Goal: Task Accomplishment & Management: Manage account settings

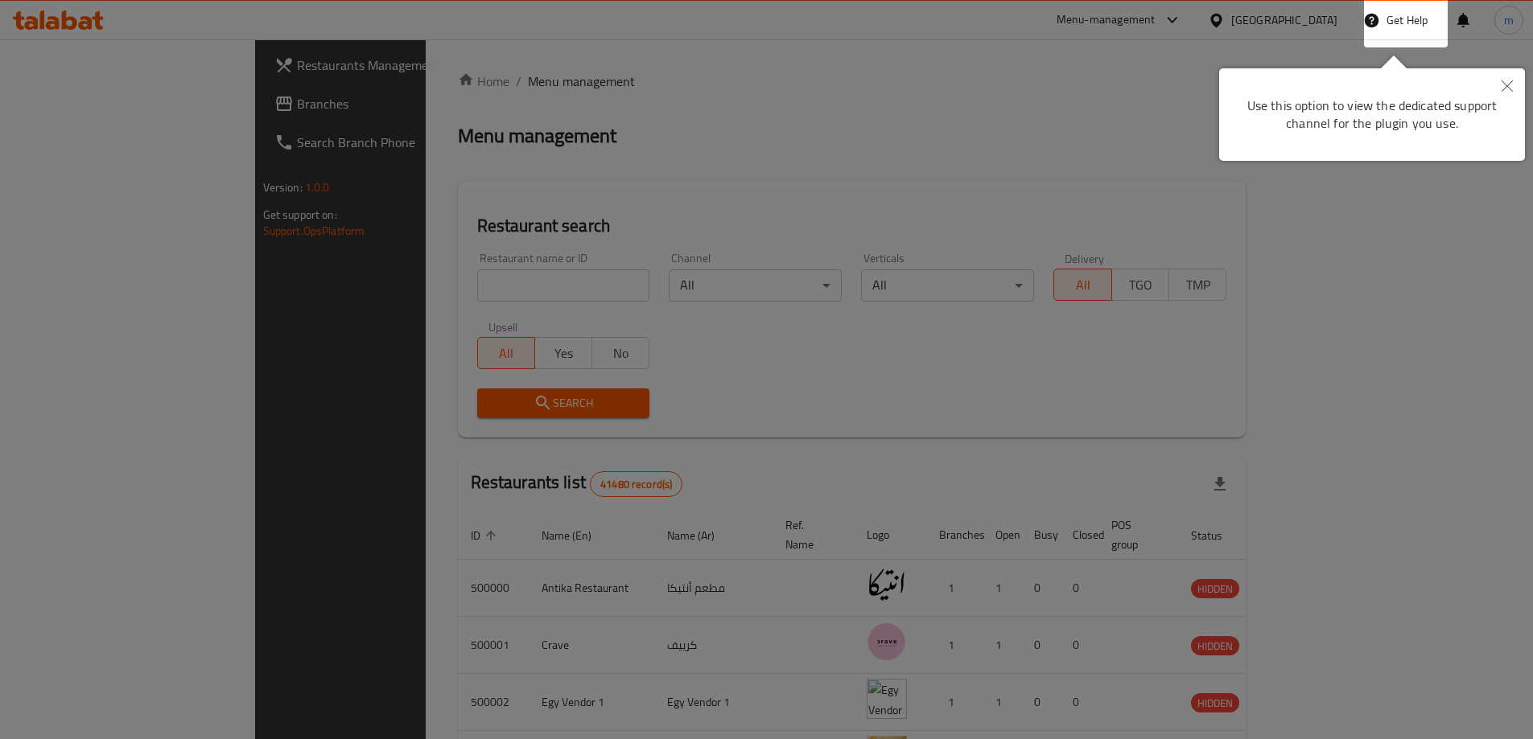
click at [1167, 120] on div at bounding box center [766, 369] width 1533 height 739
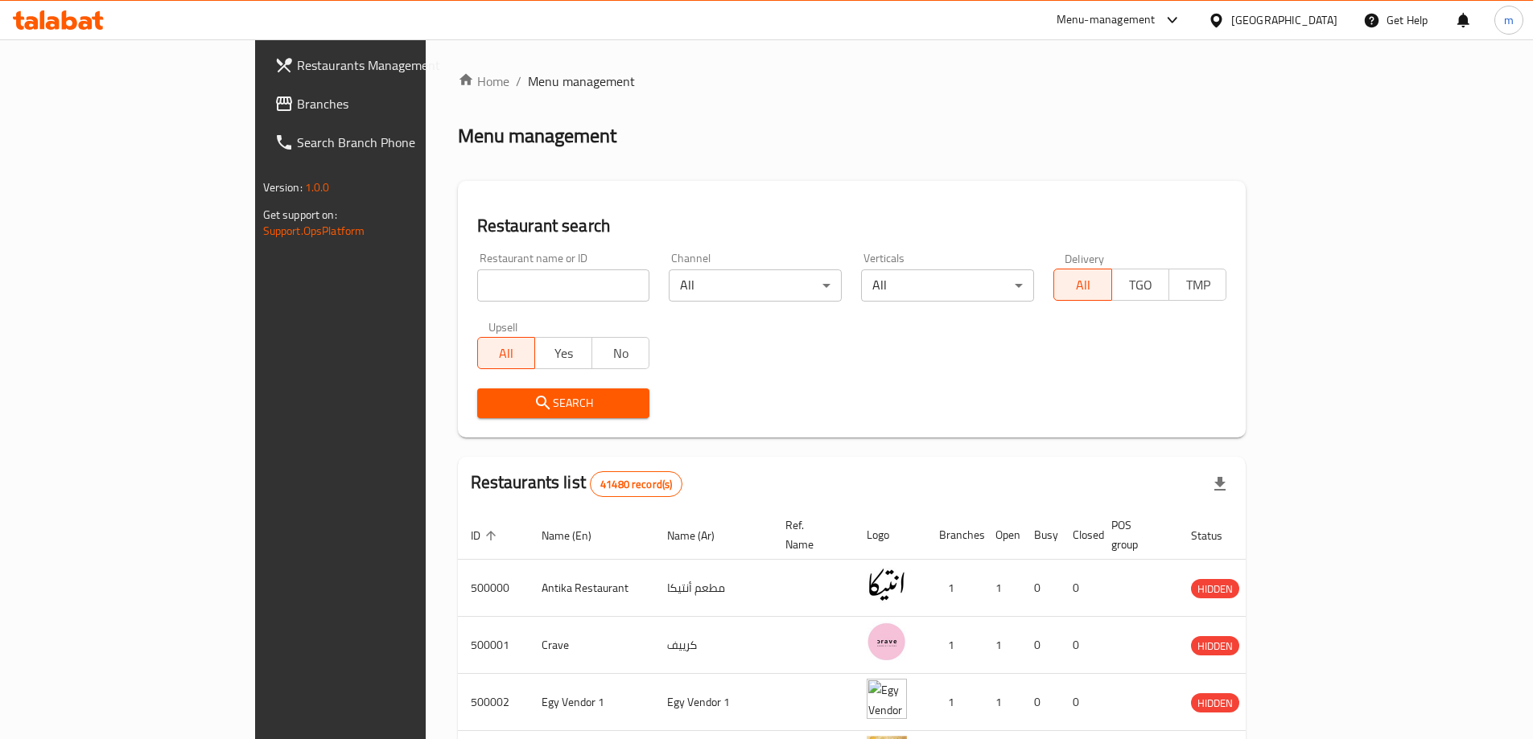
click at [1307, 33] on div "Egypt" at bounding box center [1272, 20] width 155 height 39
click at [1231, 29] on div at bounding box center [1219, 20] width 23 height 18
click at [1307, 31] on div "Egypt" at bounding box center [1272, 20] width 155 height 39
click at [1231, 29] on div at bounding box center [1219, 20] width 23 height 18
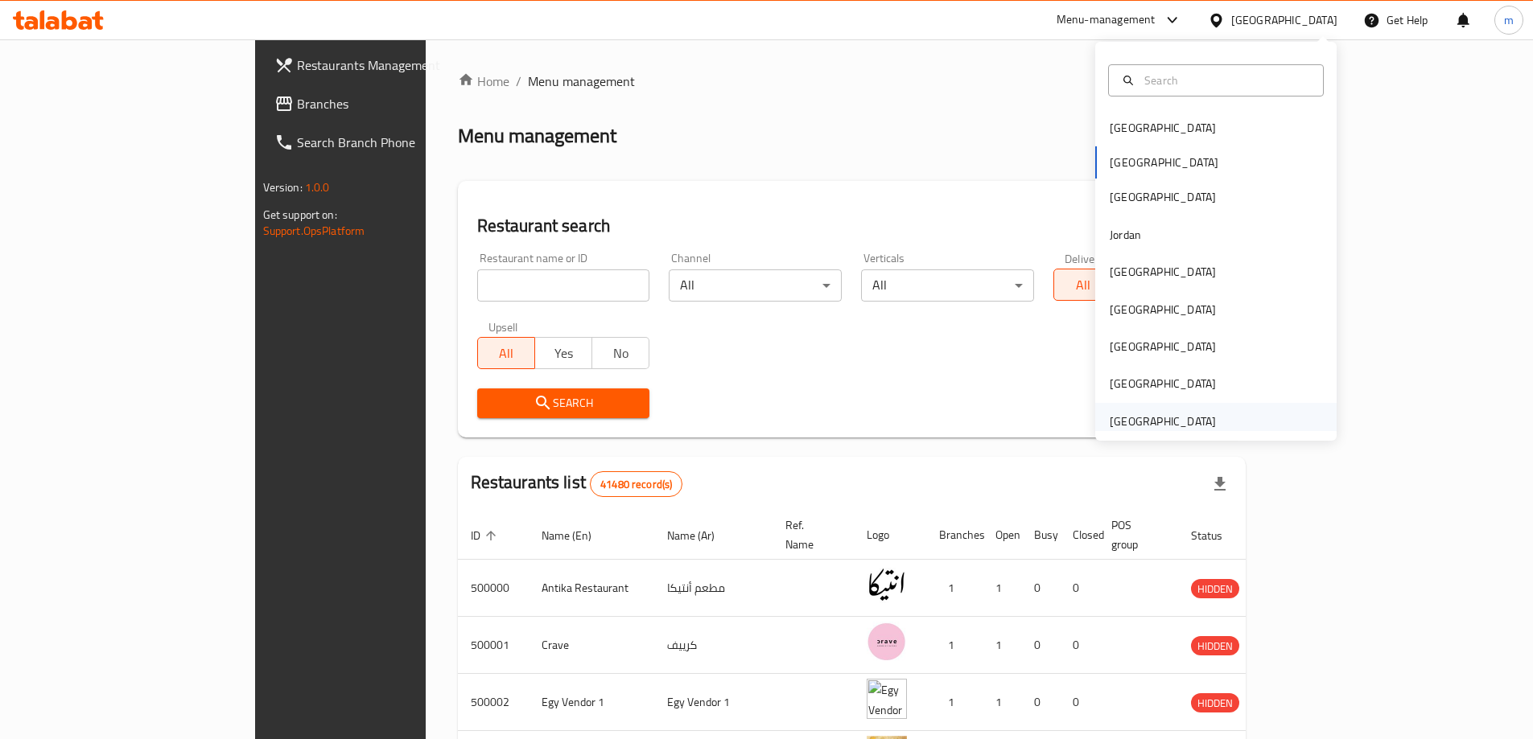
click at [1154, 417] on div "[GEOGRAPHIC_DATA]" at bounding box center [1162, 422] width 106 height 18
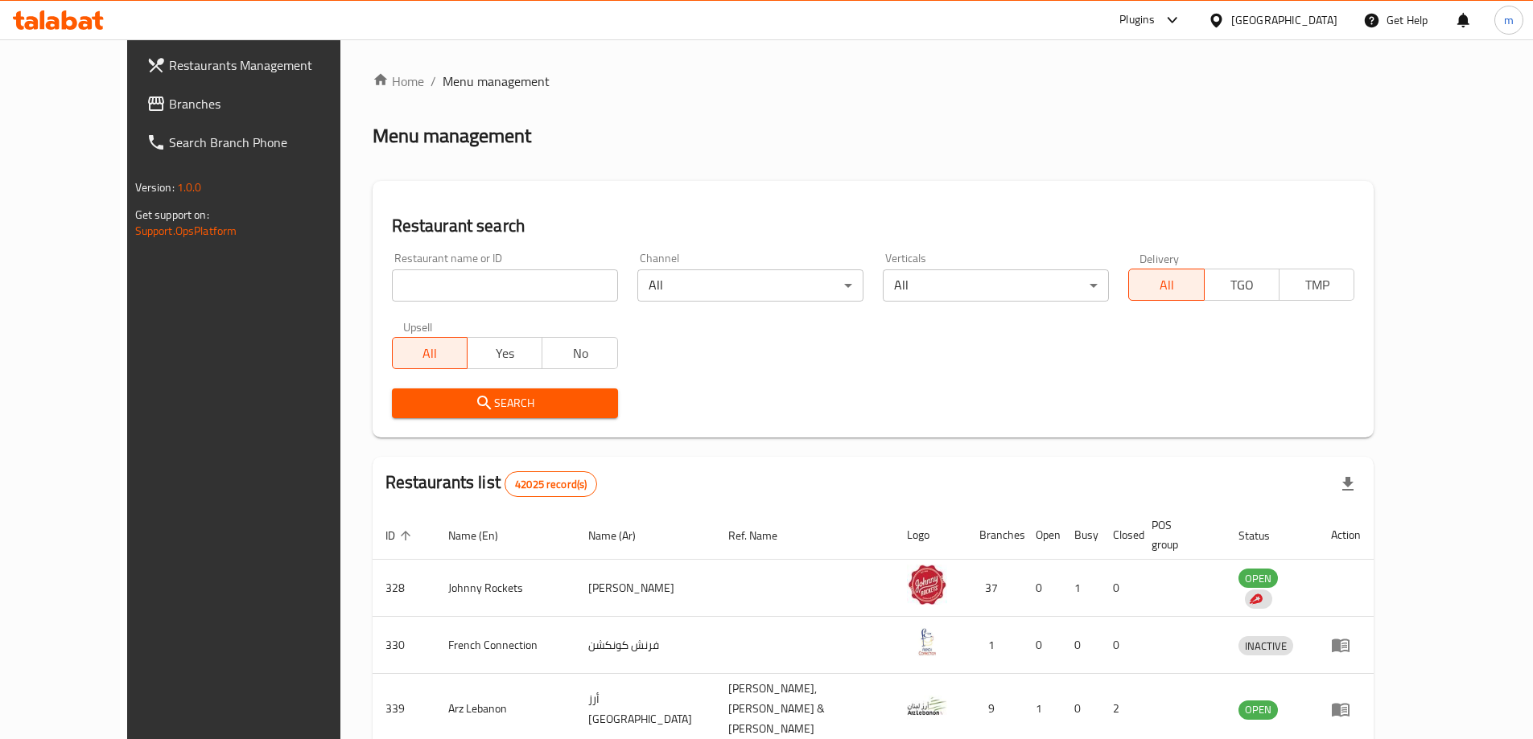
click at [169, 112] on span "Branches" at bounding box center [269, 103] width 201 height 19
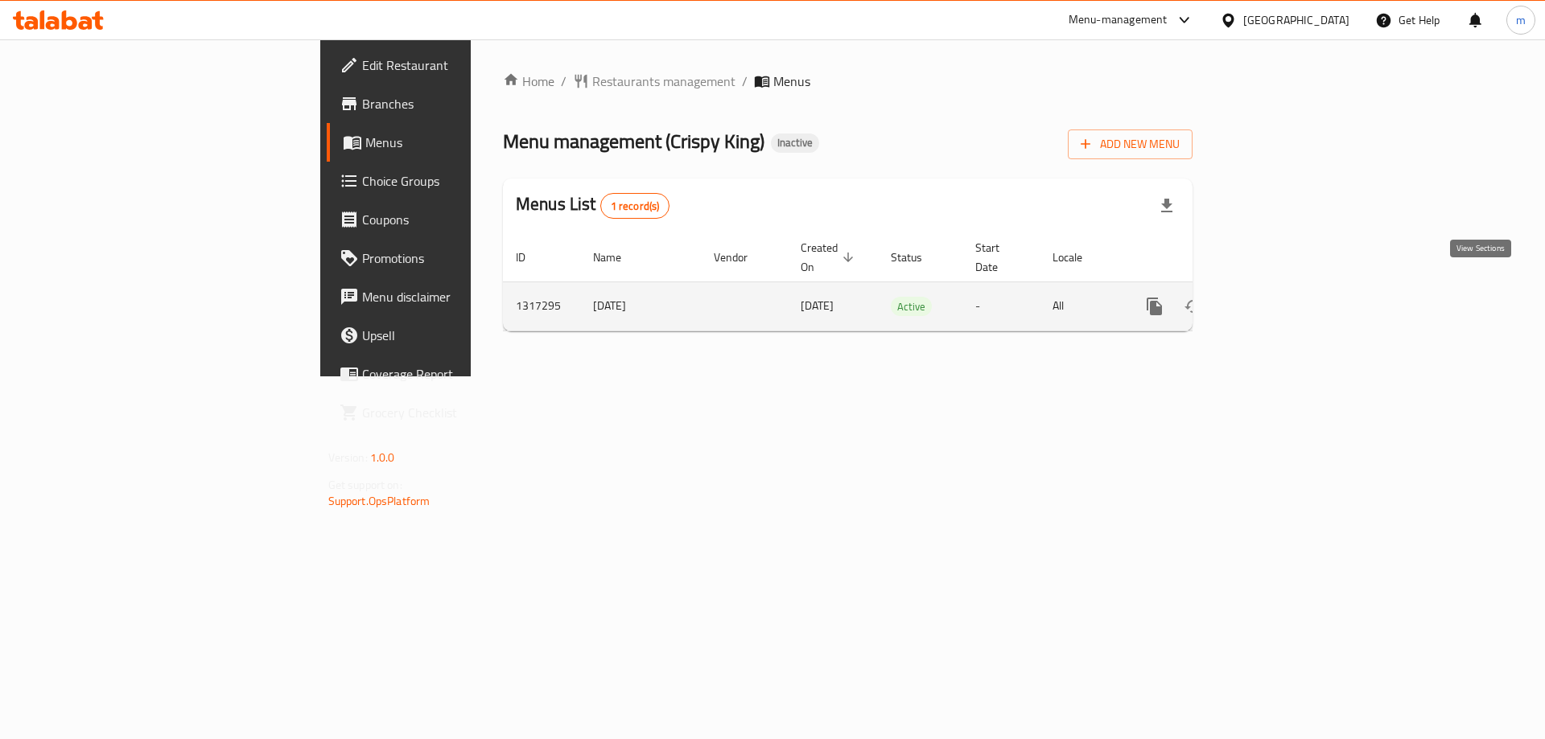
click at [1278, 299] on icon "enhanced table" at bounding box center [1270, 306] width 14 height 14
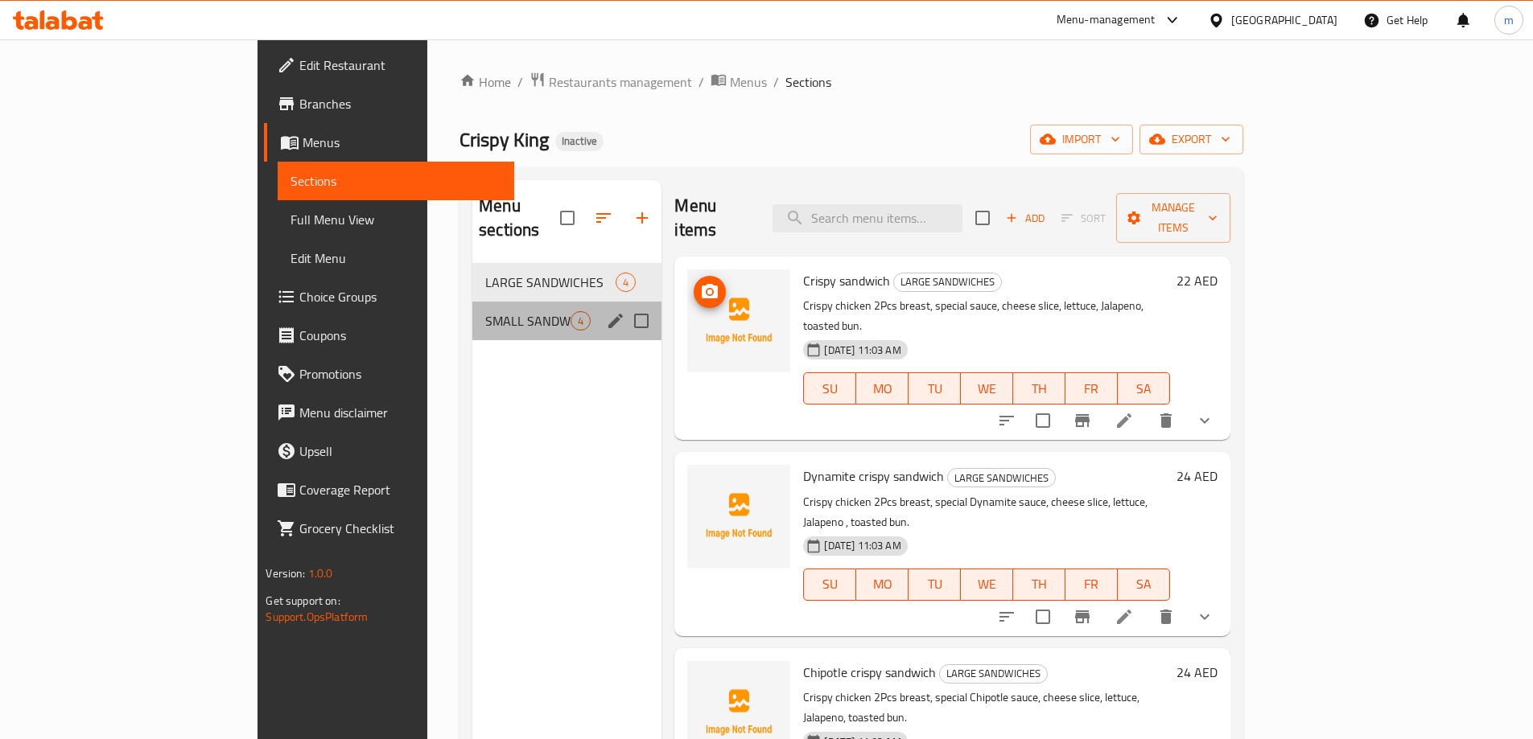
click at [472, 302] on div "SMALL SANDWICHES 4" at bounding box center [566, 321] width 189 height 39
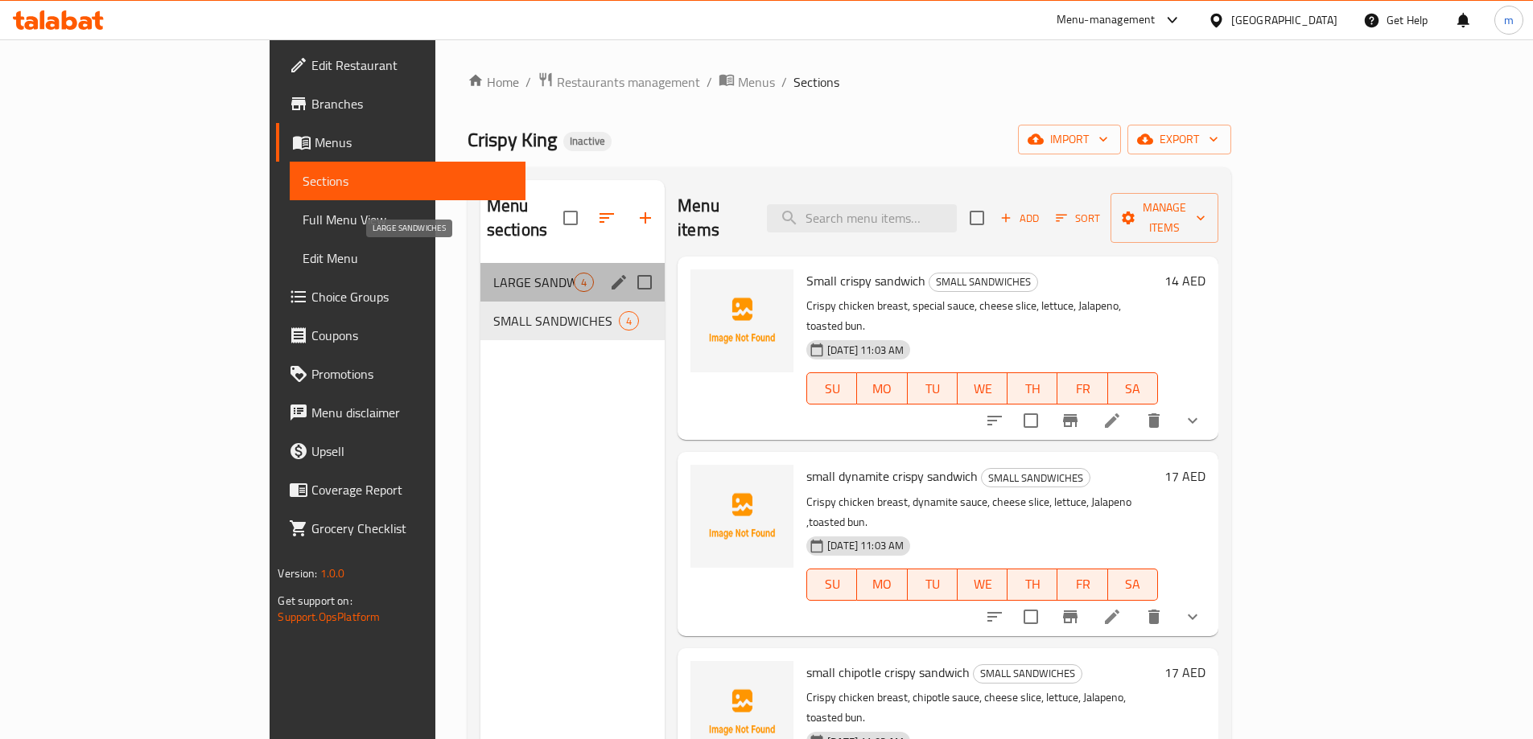
click at [493, 273] on span "LARGE SANDWICHES" at bounding box center [533, 282] width 80 height 19
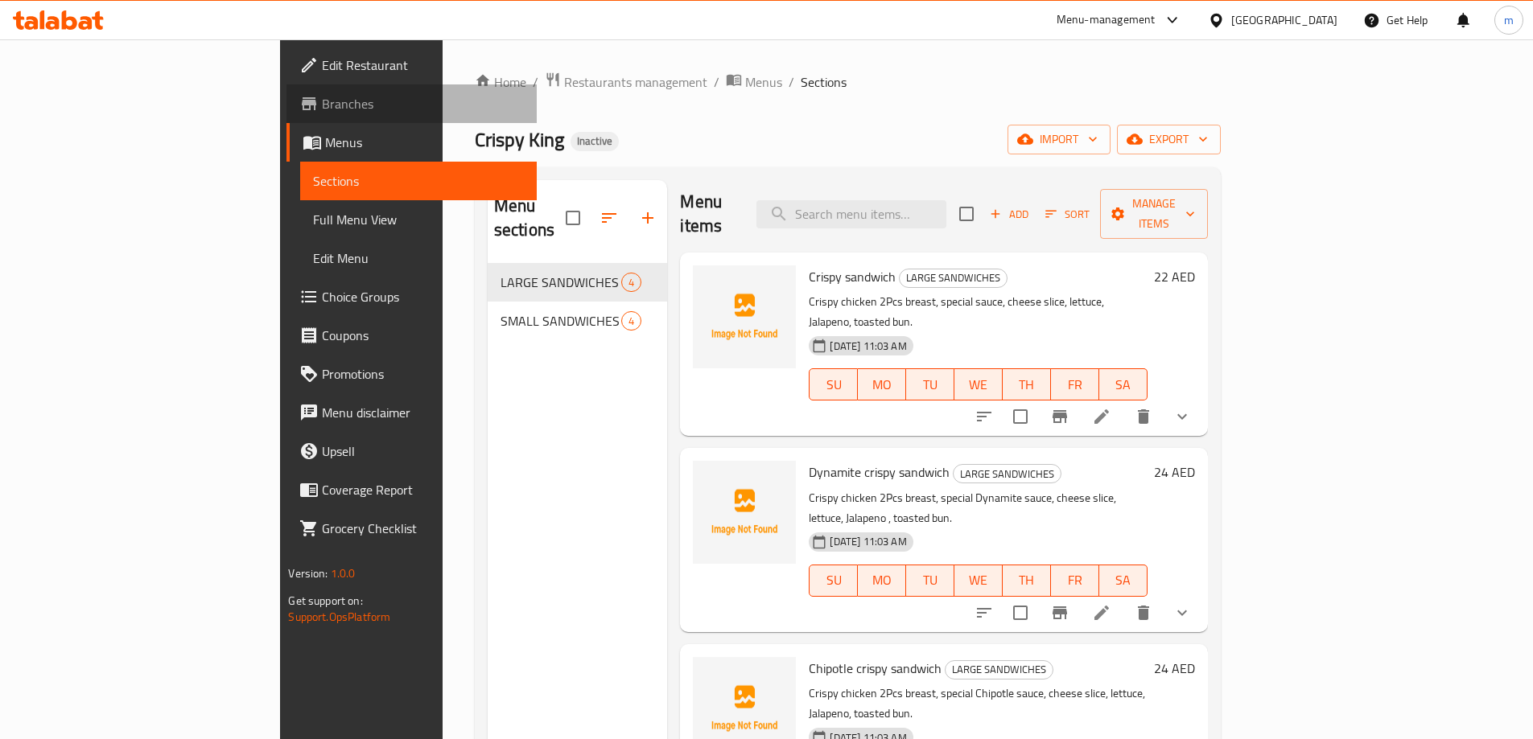
click at [322, 105] on span "Branches" at bounding box center [422, 103] width 201 height 19
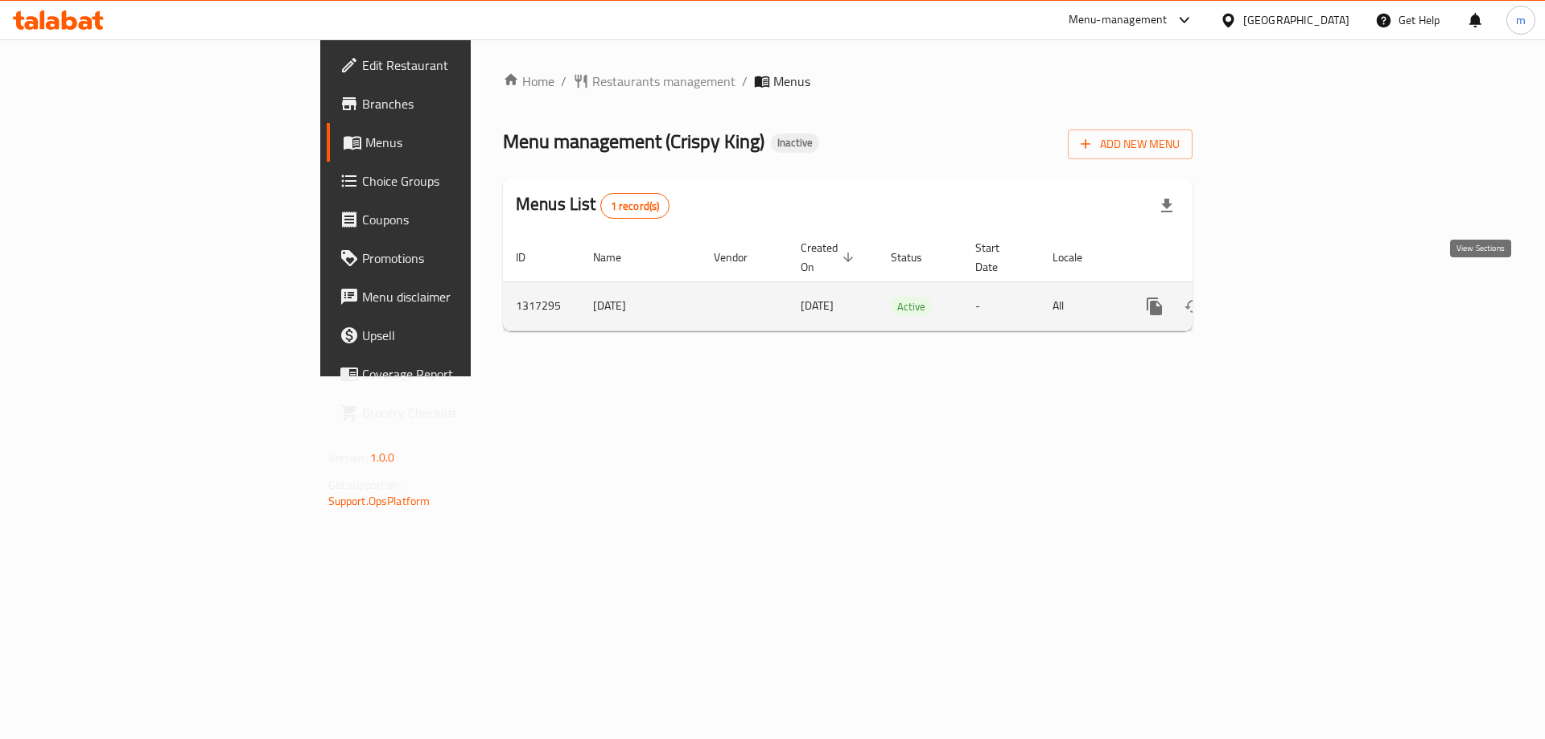
click at [1280, 297] on icon "enhanced table" at bounding box center [1270, 306] width 19 height 19
